Goal: Task Accomplishment & Management: Manage account settings

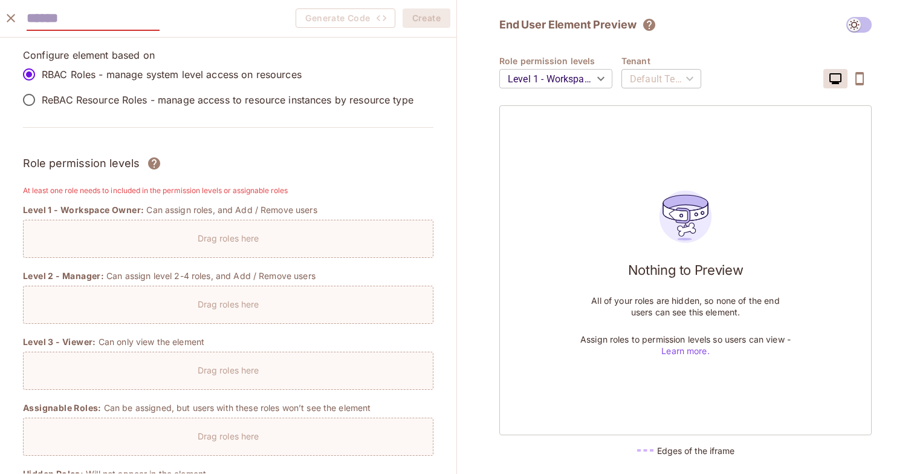
scroll to position [854, 0]
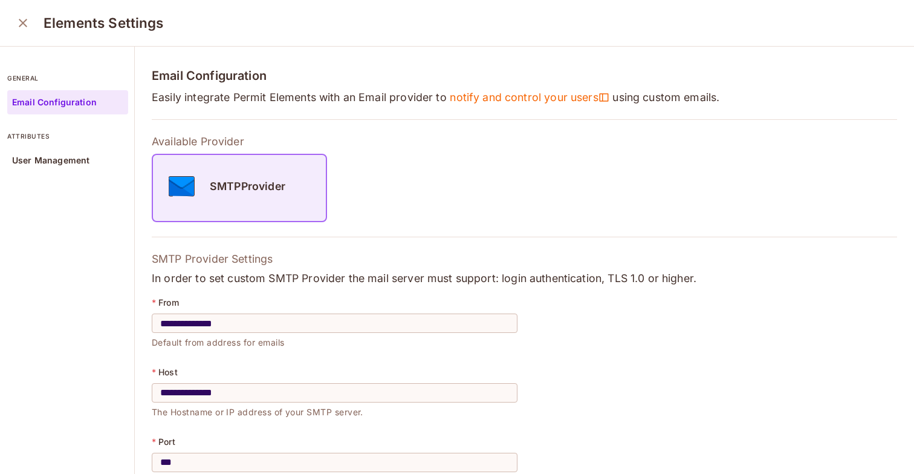
scroll to position [217, 0]
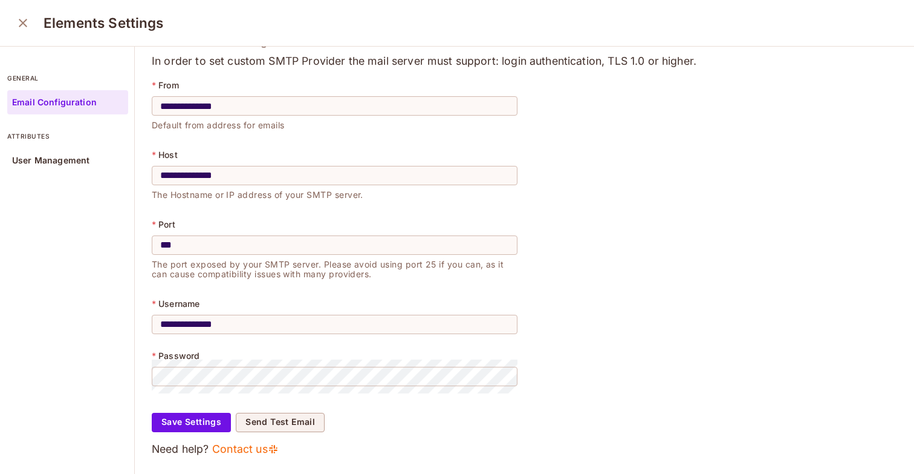
click at [28, 27] on icon "close" at bounding box center [23, 23] width 15 height 15
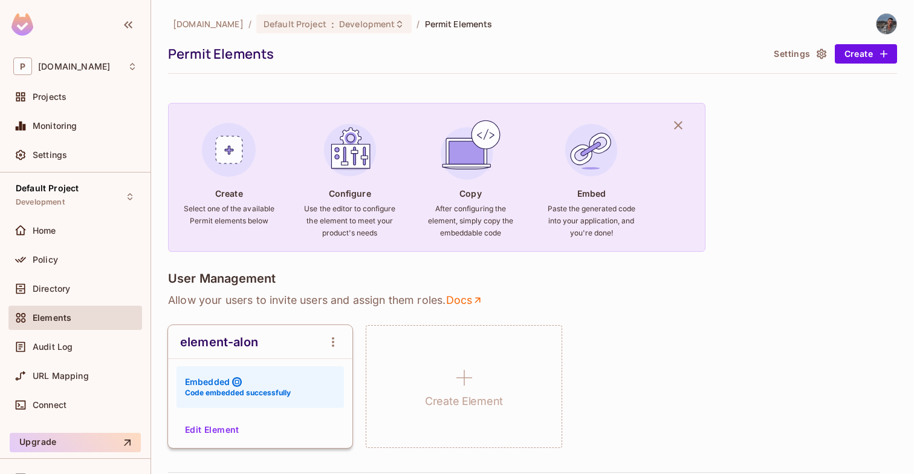
click at [224, 422] on button "Edit Element" at bounding box center [212, 429] width 64 height 19
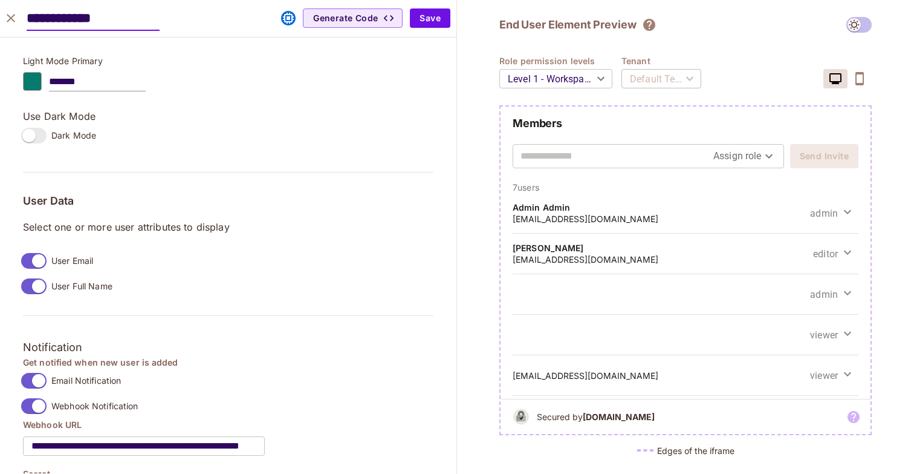
scroll to position [864, 0]
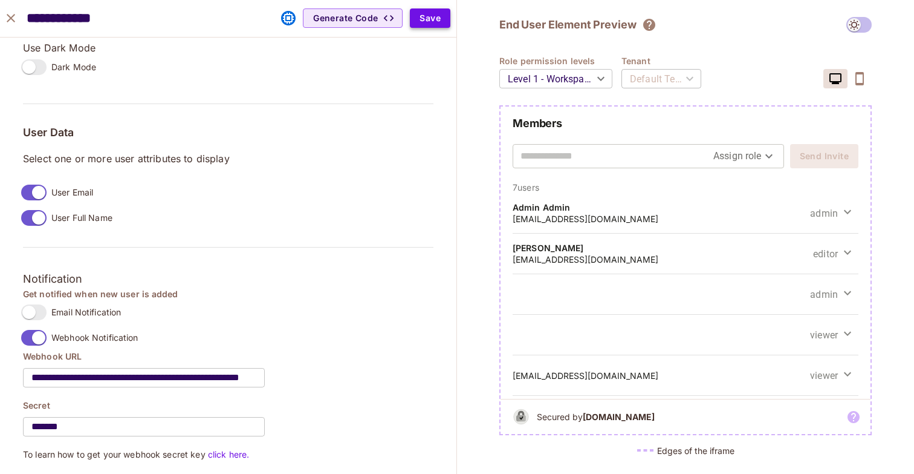
click at [431, 25] on button "Save" at bounding box center [430, 17] width 41 height 19
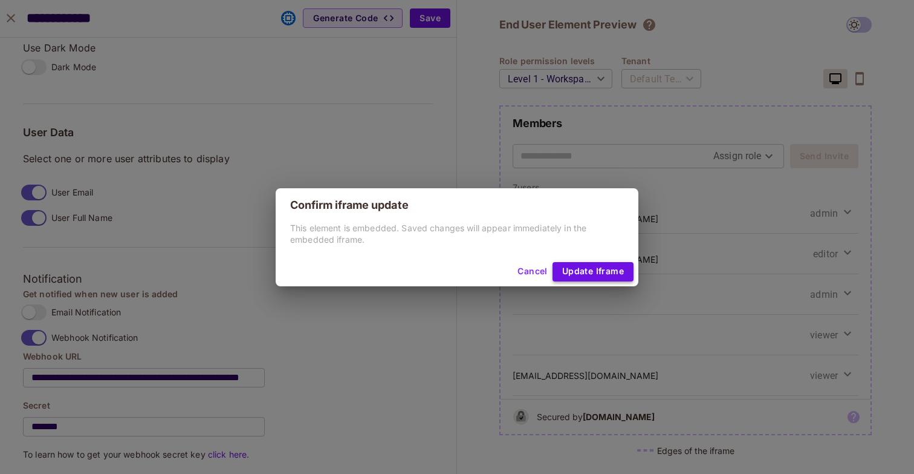
click at [619, 272] on button "Update Iframe" at bounding box center [593, 271] width 81 height 19
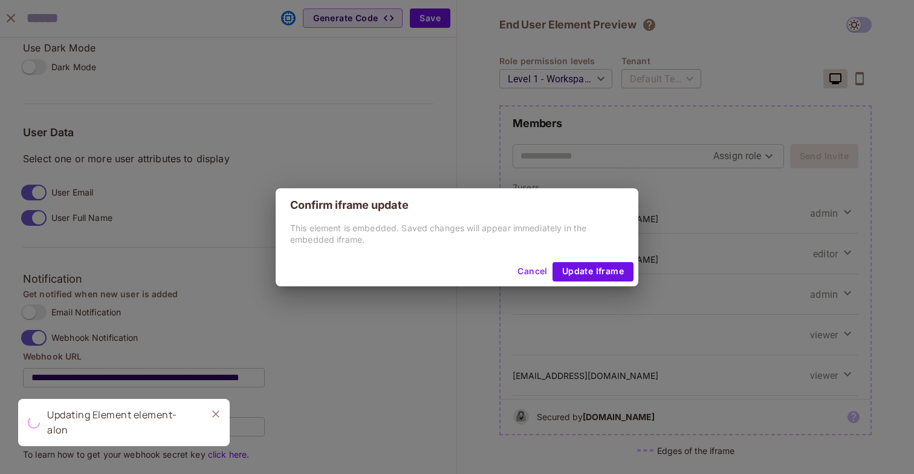
scroll to position [880, 0]
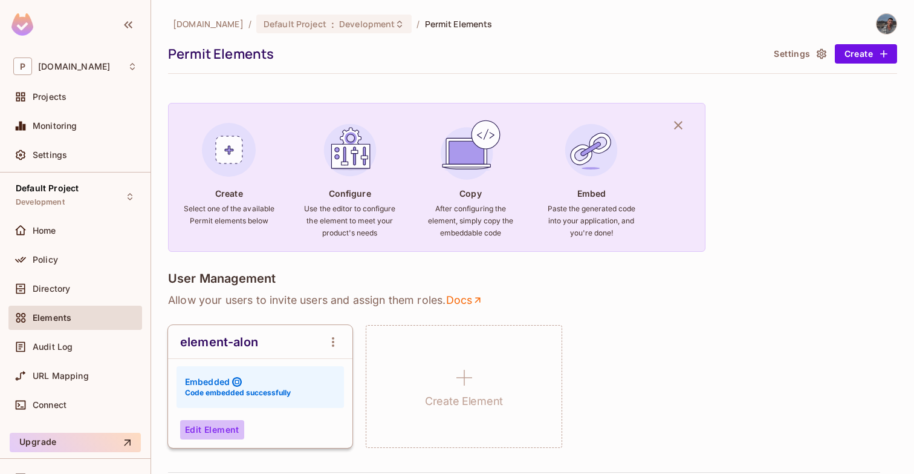
click at [217, 426] on button "Edit Element" at bounding box center [212, 429] width 64 height 19
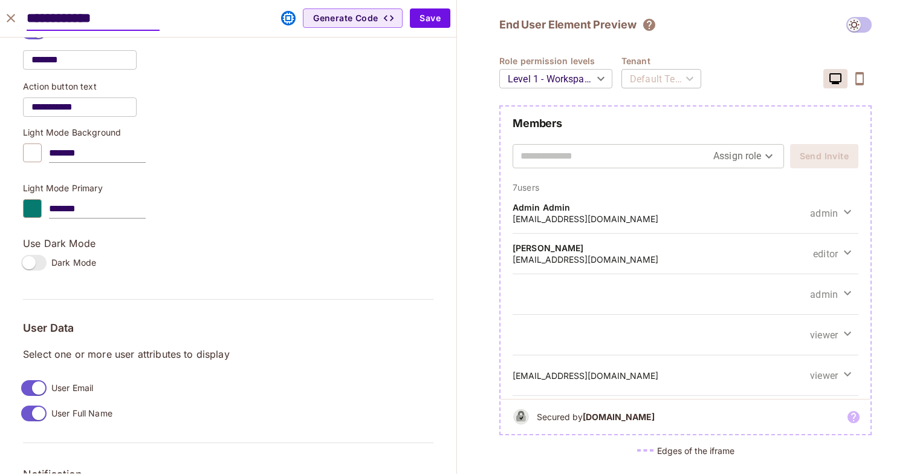
scroll to position [970, 0]
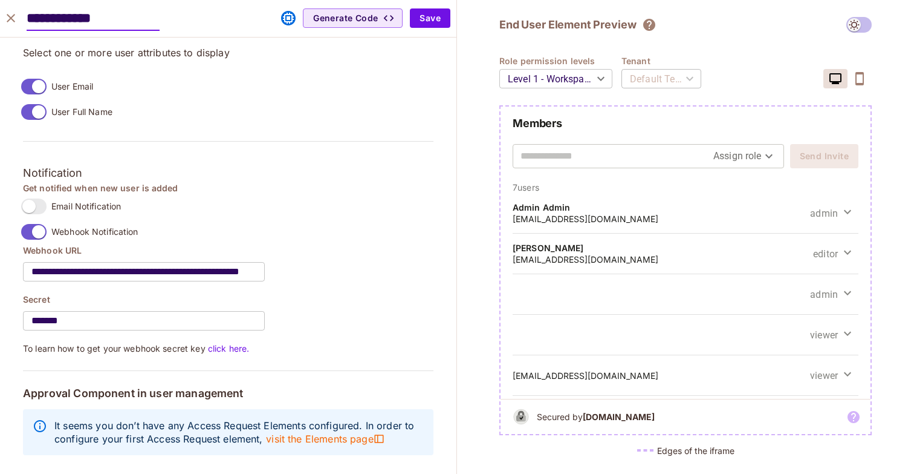
click at [46, 200] on label "Email Notification" at bounding box center [68, 206] width 105 height 25
click at [426, 20] on button "Save" at bounding box center [430, 17] width 41 height 19
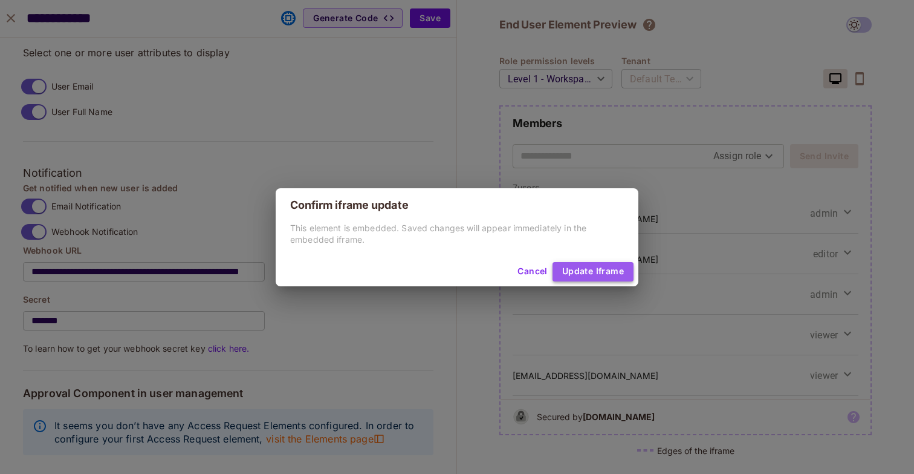
click at [590, 278] on button "Update Iframe" at bounding box center [593, 271] width 81 height 19
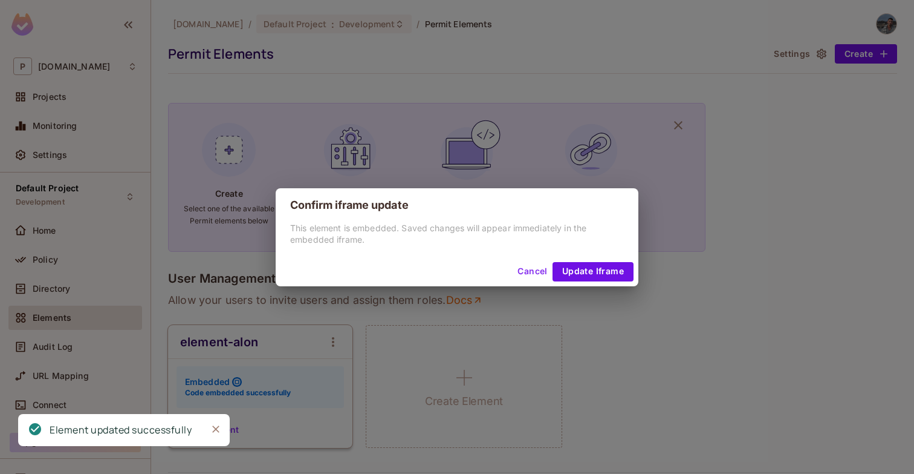
scroll to position [880, 0]
